Goal: Learn about a topic

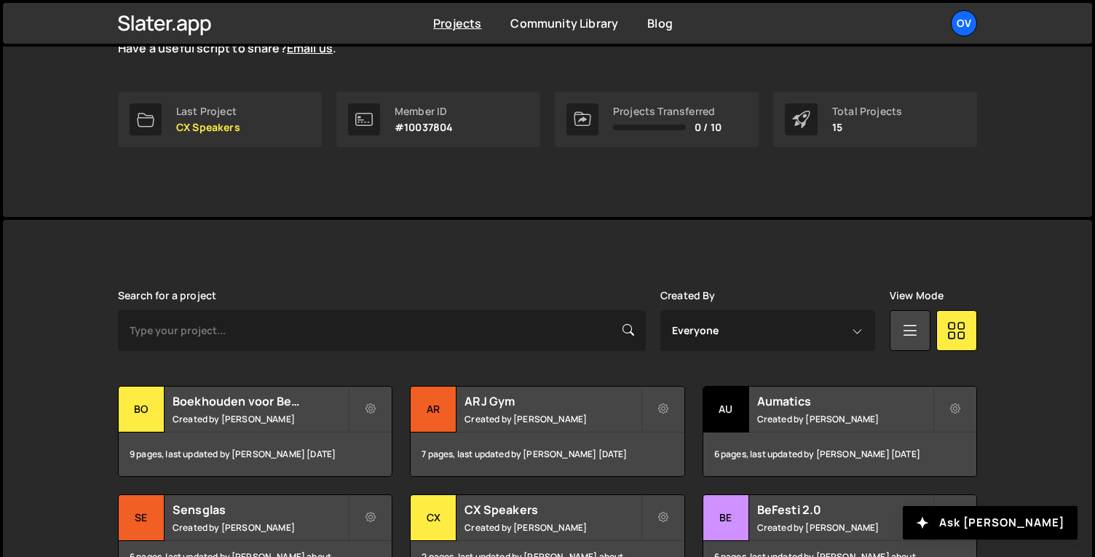
scroll to position [233, 0]
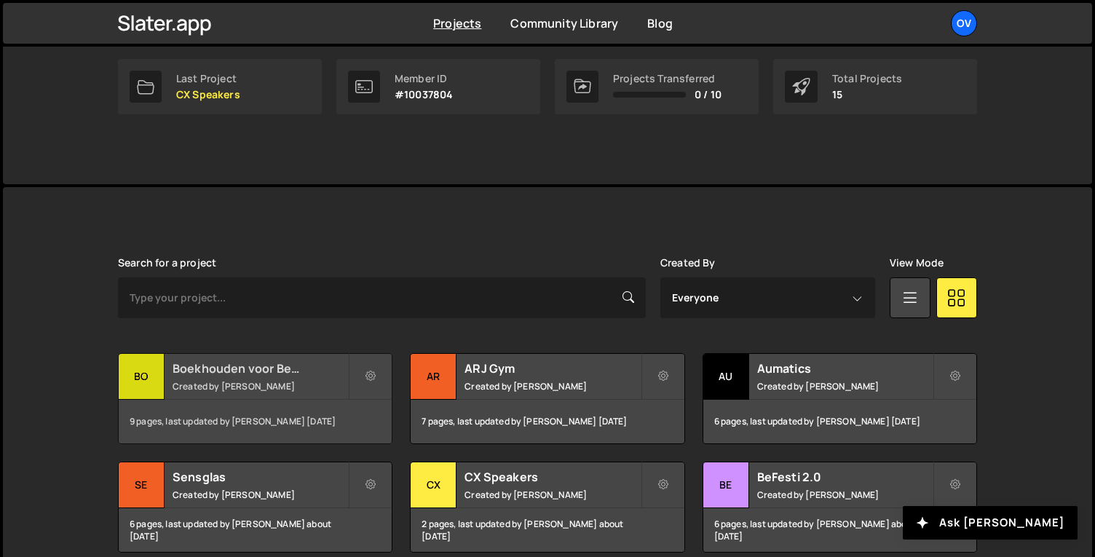
click at [218, 365] on h2 "Boekhouden voor Beginners" at bounding box center [259, 368] width 175 height 16
click at [303, 381] on small "Created by Jort Steinebach" at bounding box center [259, 386] width 175 height 12
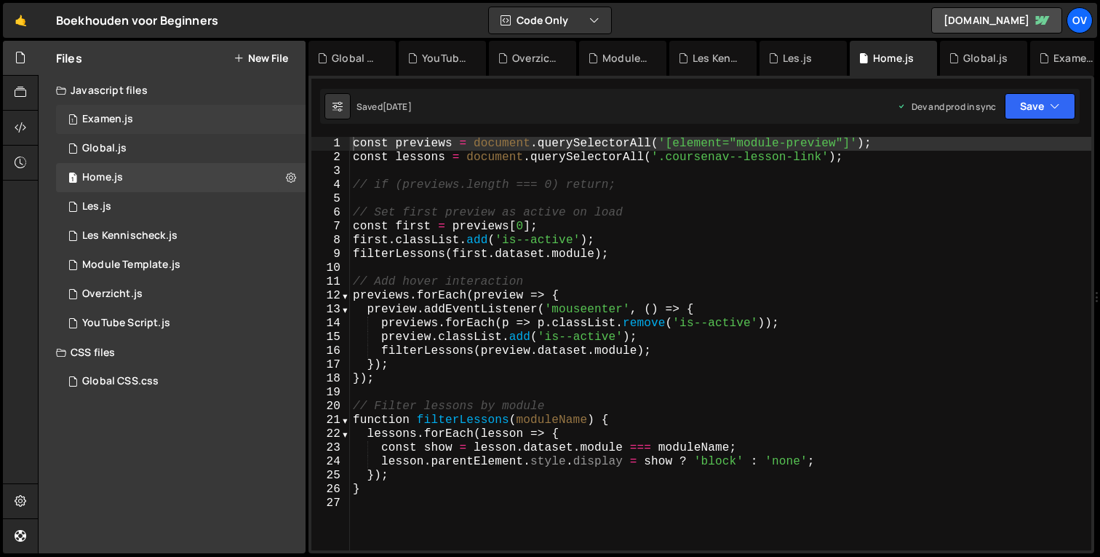
click at [164, 121] on div "1 Examen.js 0" at bounding box center [181, 119] width 250 height 29
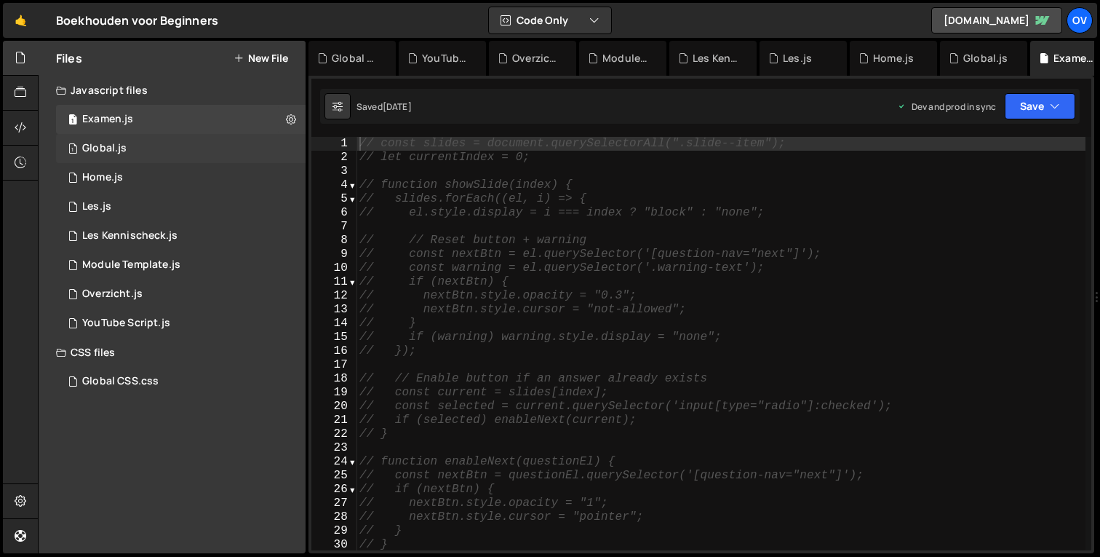
click at [158, 158] on div "1 Global.js 0" at bounding box center [181, 148] width 250 height 29
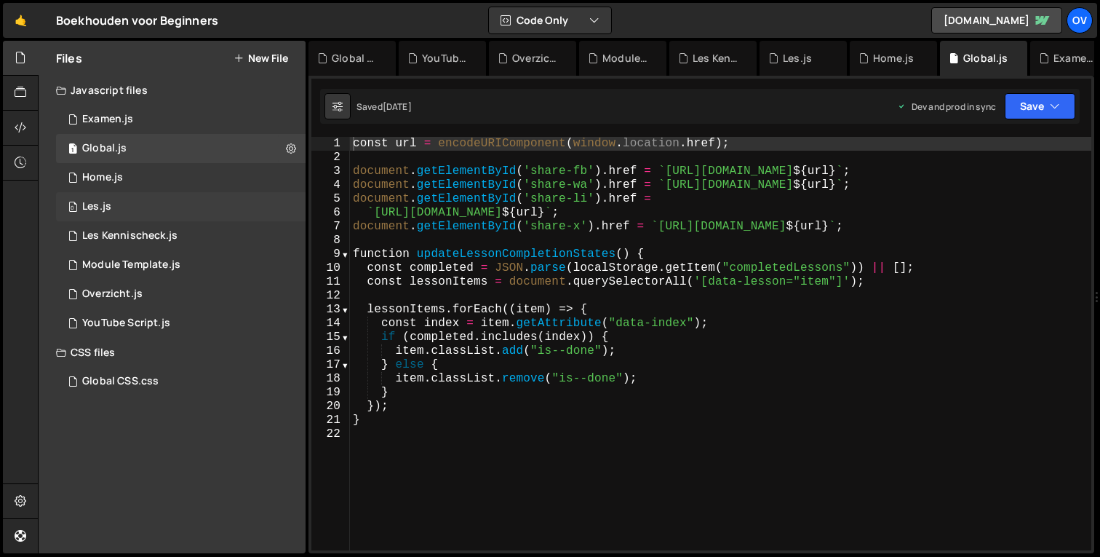
click at [175, 212] on div "0 Les.js 0" at bounding box center [181, 206] width 250 height 29
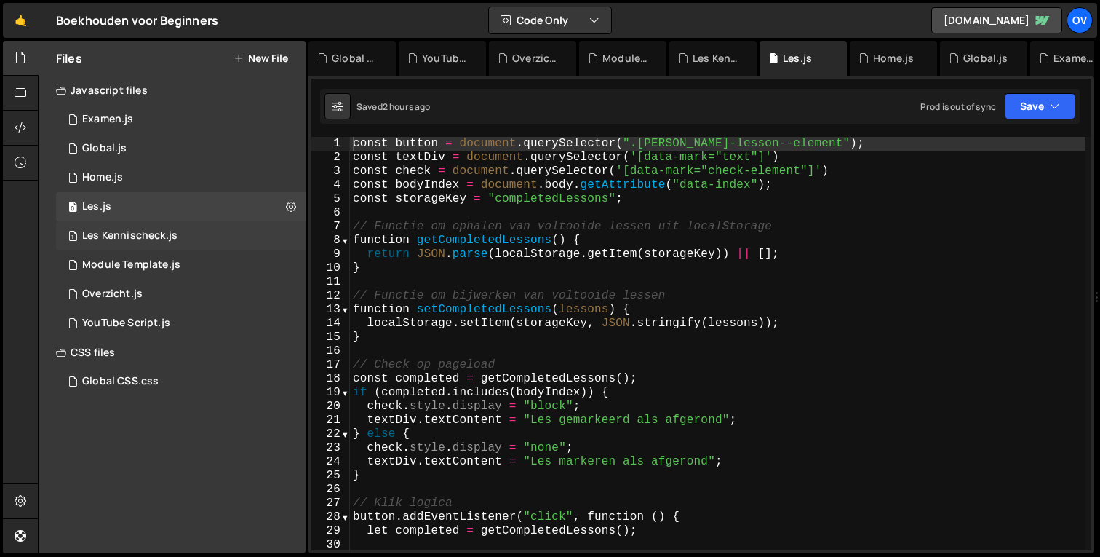
click at [178, 242] on div "1 Les Kennischeck.js 0" at bounding box center [181, 235] width 250 height 29
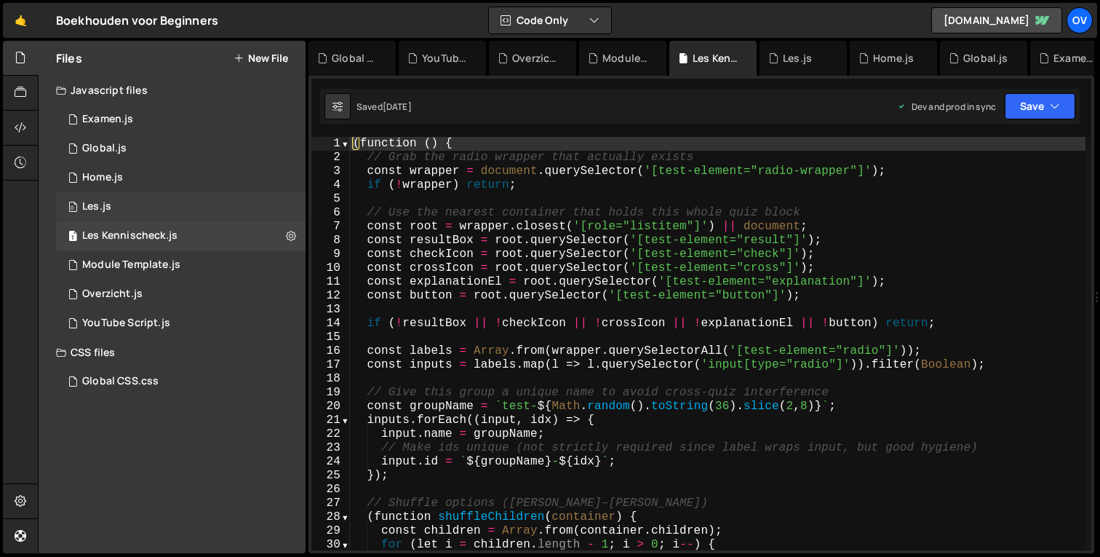
click at [180, 212] on div "0 Les.js 0" at bounding box center [181, 206] width 250 height 29
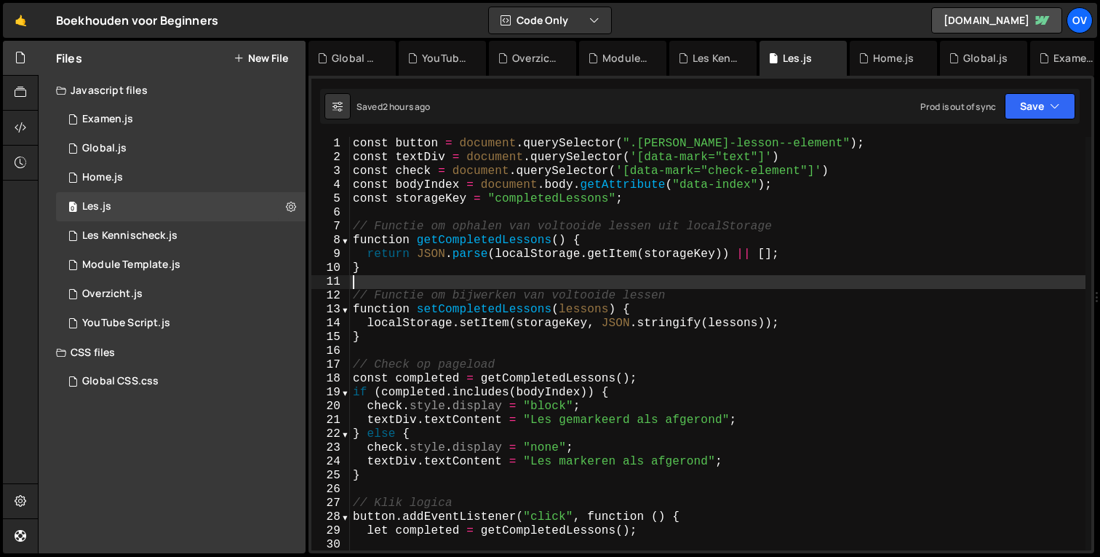
click at [514, 280] on div "const button = document . querySelector ( ".mark-lesson--element" ) ; const tex…" at bounding box center [718, 357] width 736 height 441
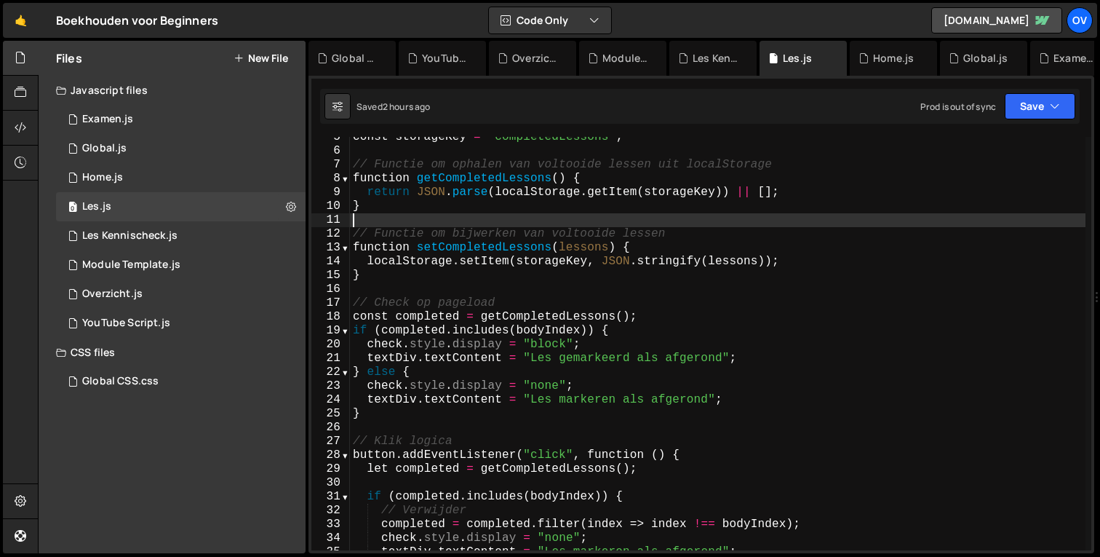
scroll to position [127, 0]
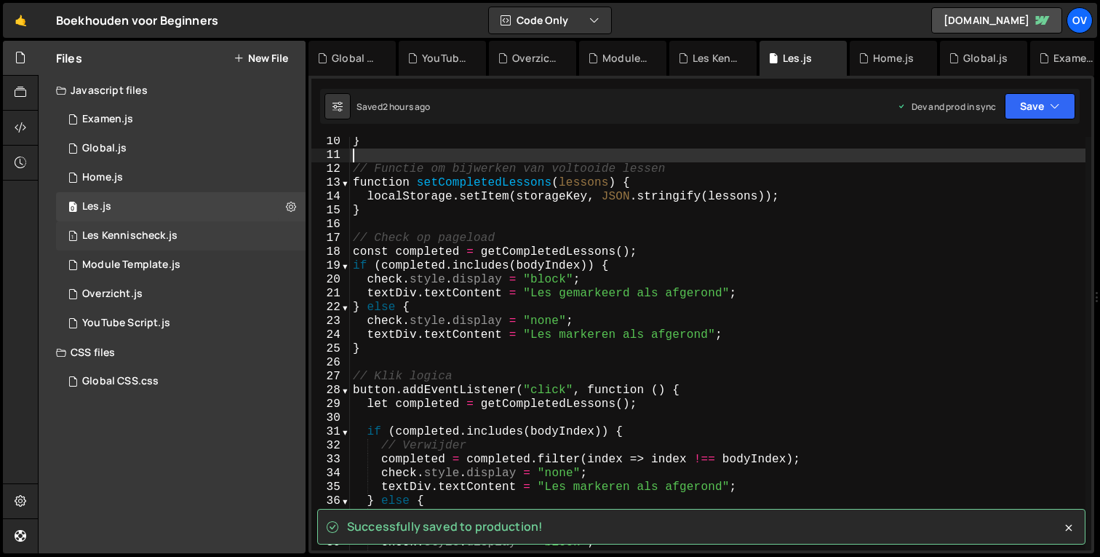
click at [191, 231] on div "1 Les Kennischeck.js 0" at bounding box center [181, 235] width 250 height 29
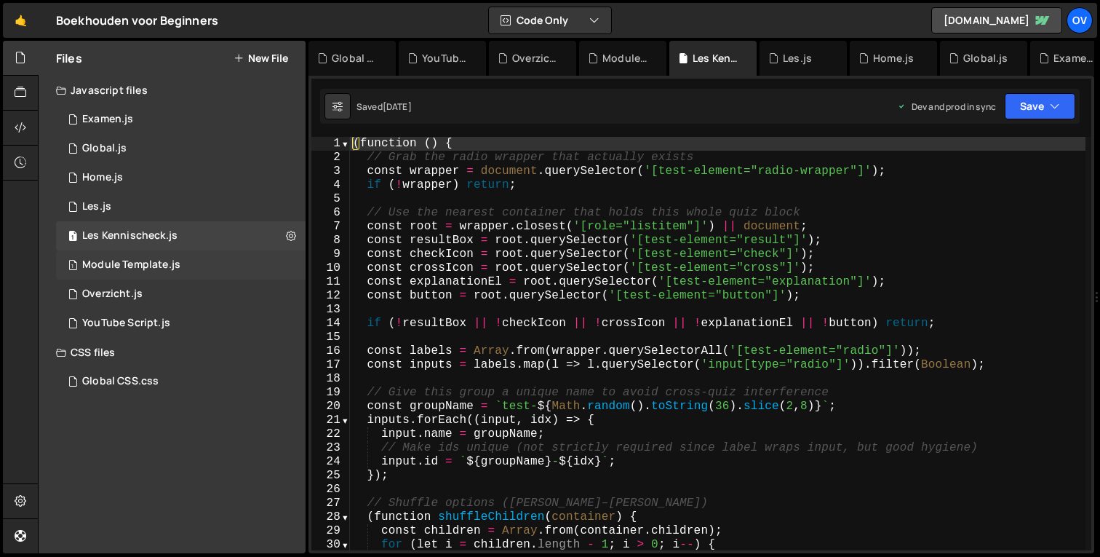
click at [183, 271] on div "1 Module Template.js 0" at bounding box center [181, 264] width 250 height 29
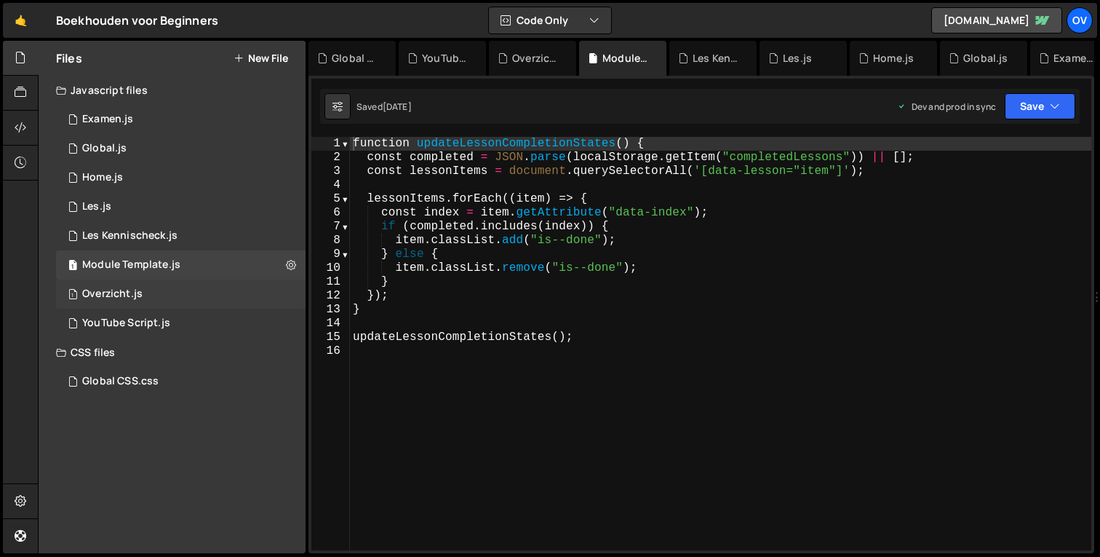
click at [180, 299] on div "1 Overzicht.js 0" at bounding box center [181, 293] width 250 height 29
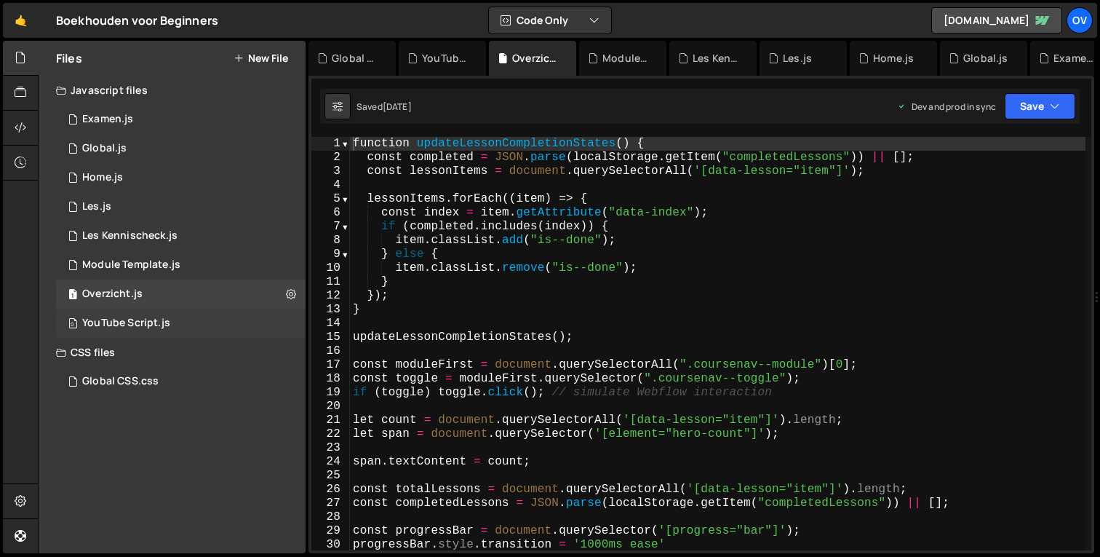
click at [175, 319] on div "0 YouTube Script.js 0" at bounding box center [181, 323] width 250 height 29
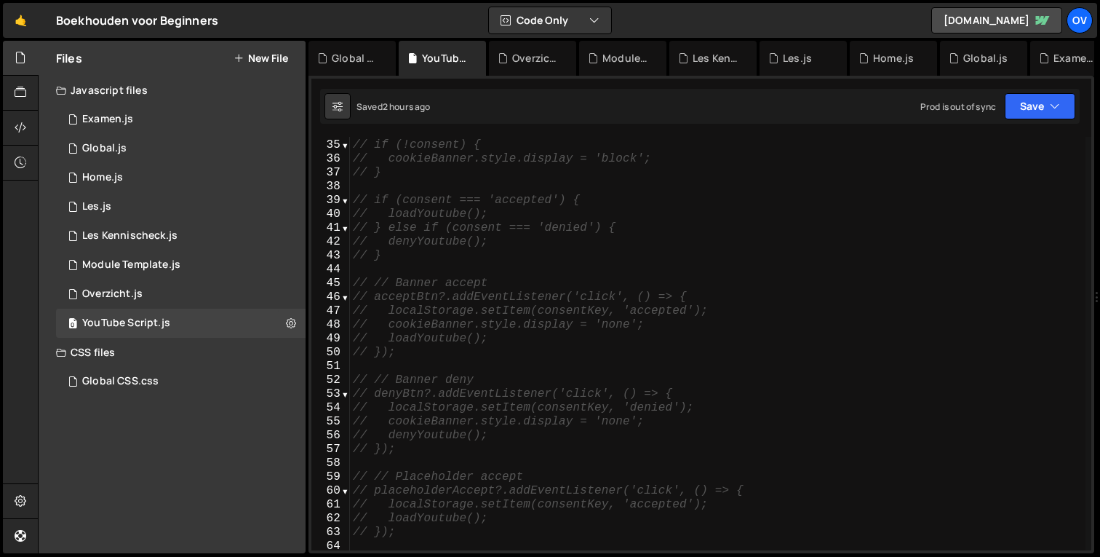
scroll to position [671, 0]
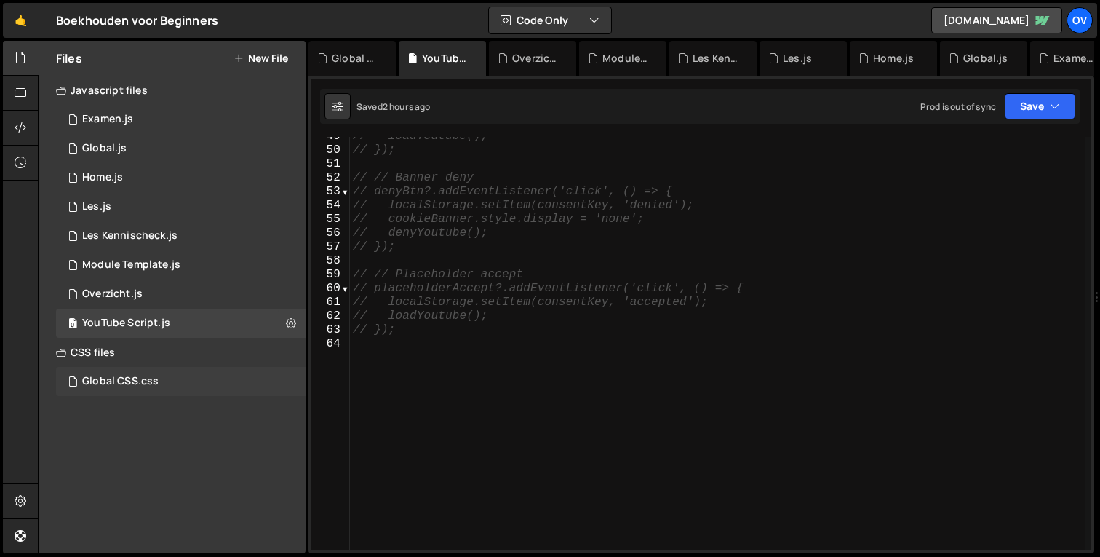
click at [178, 381] on div "Global CSS.css 0" at bounding box center [181, 381] width 250 height 29
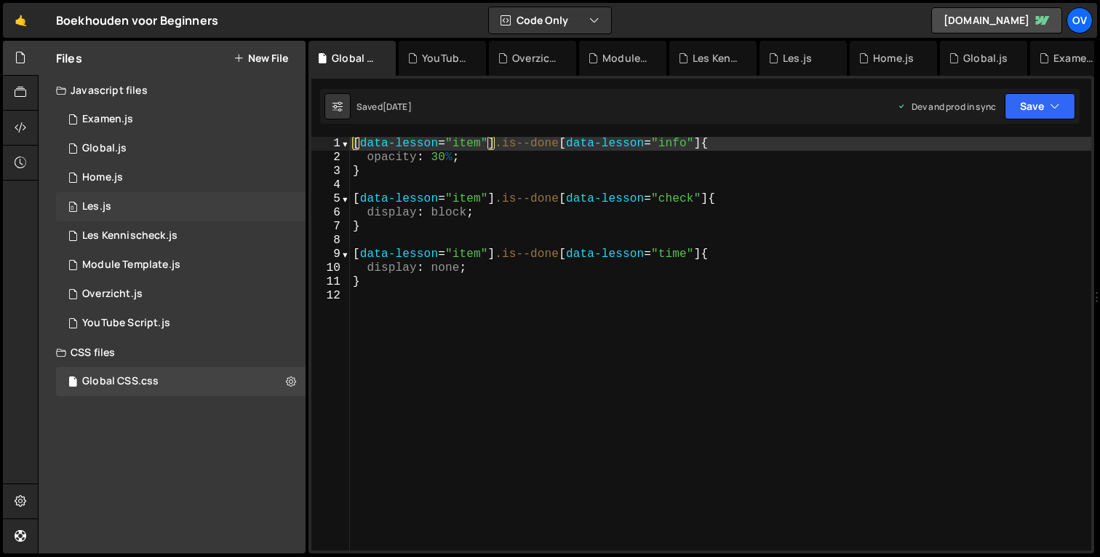
click at [253, 205] on div "0 Les.js 0" at bounding box center [181, 206] width 250 height 29
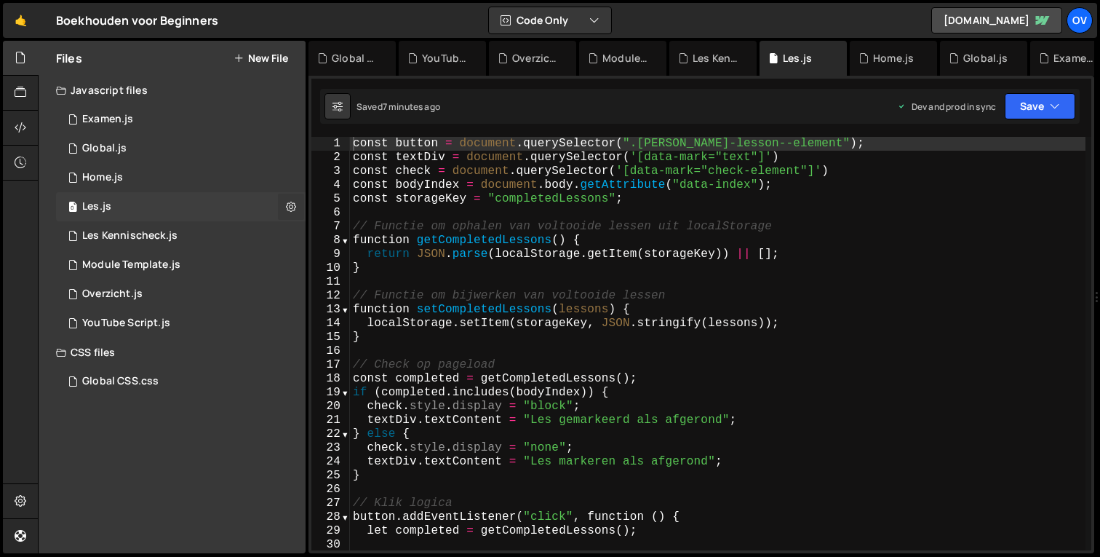
click at [282, 205] on button at bounding box center [291, 207] width 26 height 26
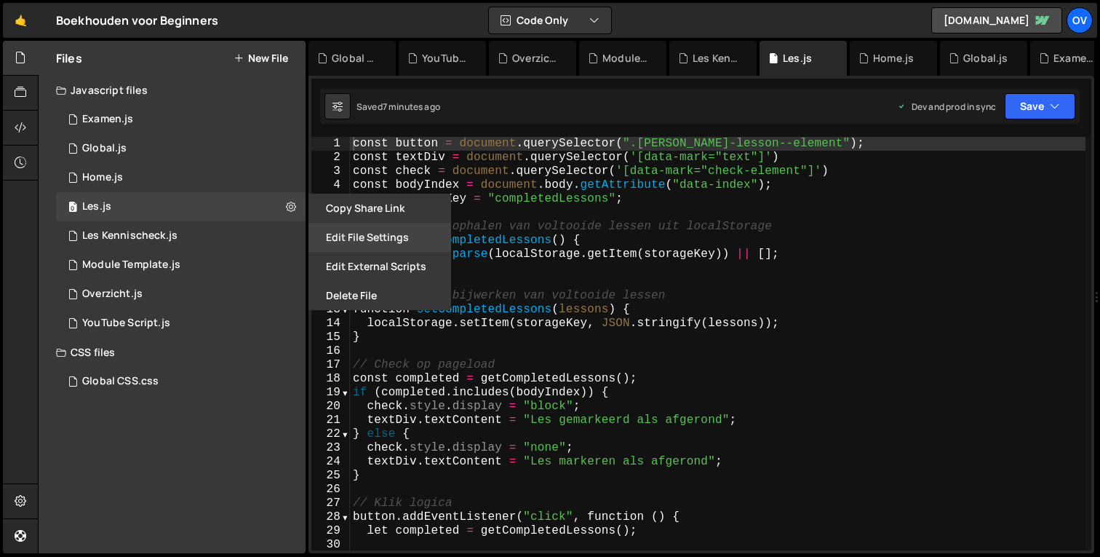
click at [362, 238] on button "Edit File Settings" at bounding box center [380, 237] width 143 height 29
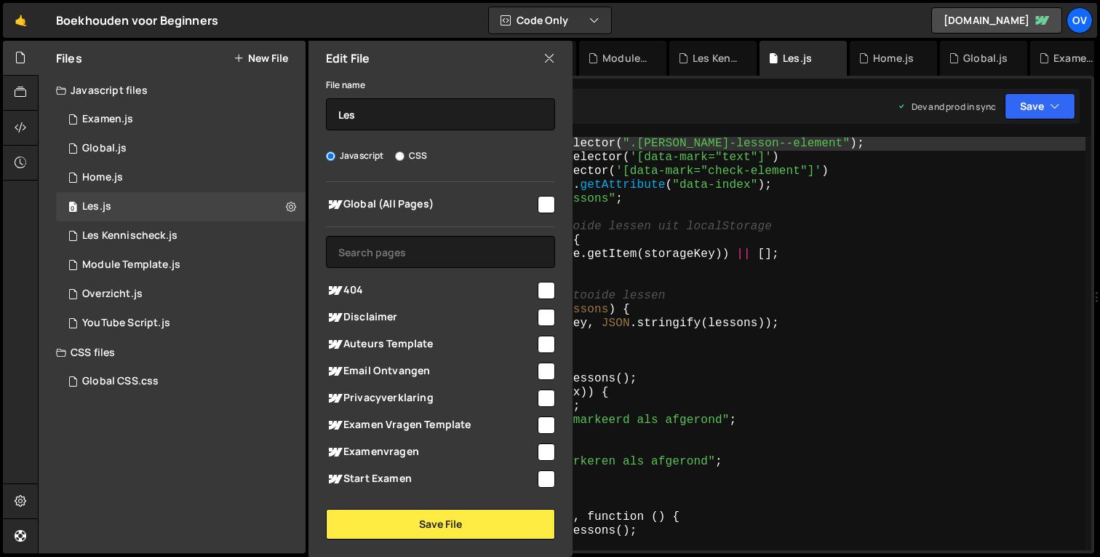
scroll to position [184, 0]
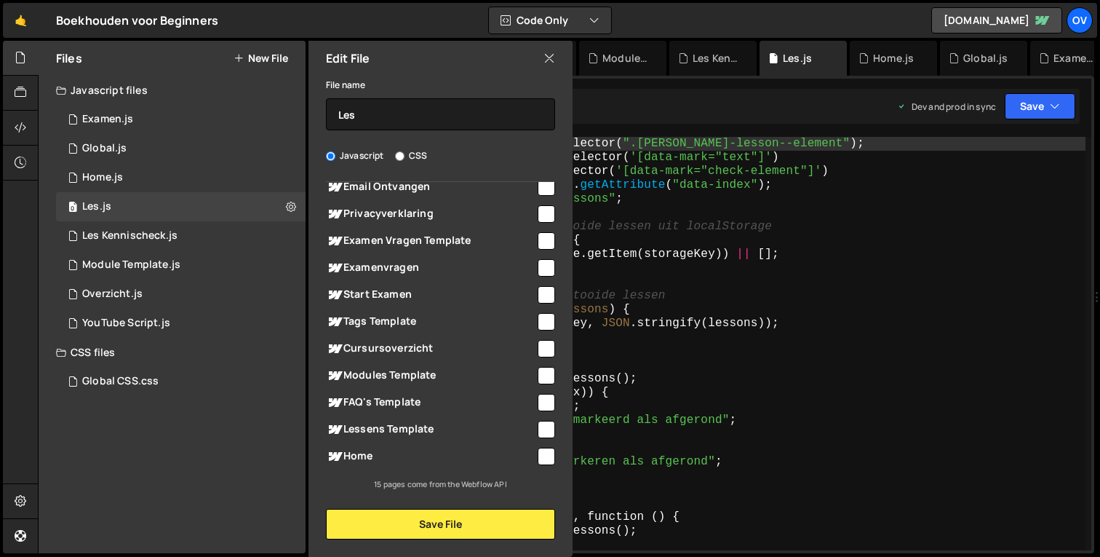
click at [548, 56] on icon at bounding box center [550, 58] width 12 height 16
